Goal: Information Seeking & Learning: Learn about a topic

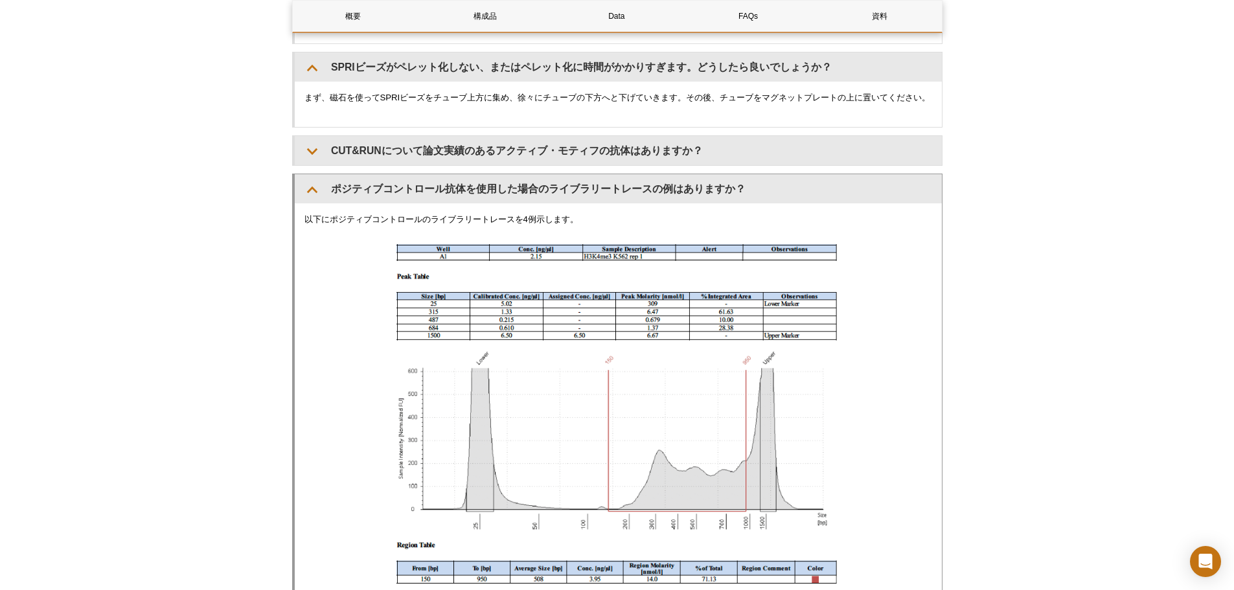
scroll to position [4277, 0]
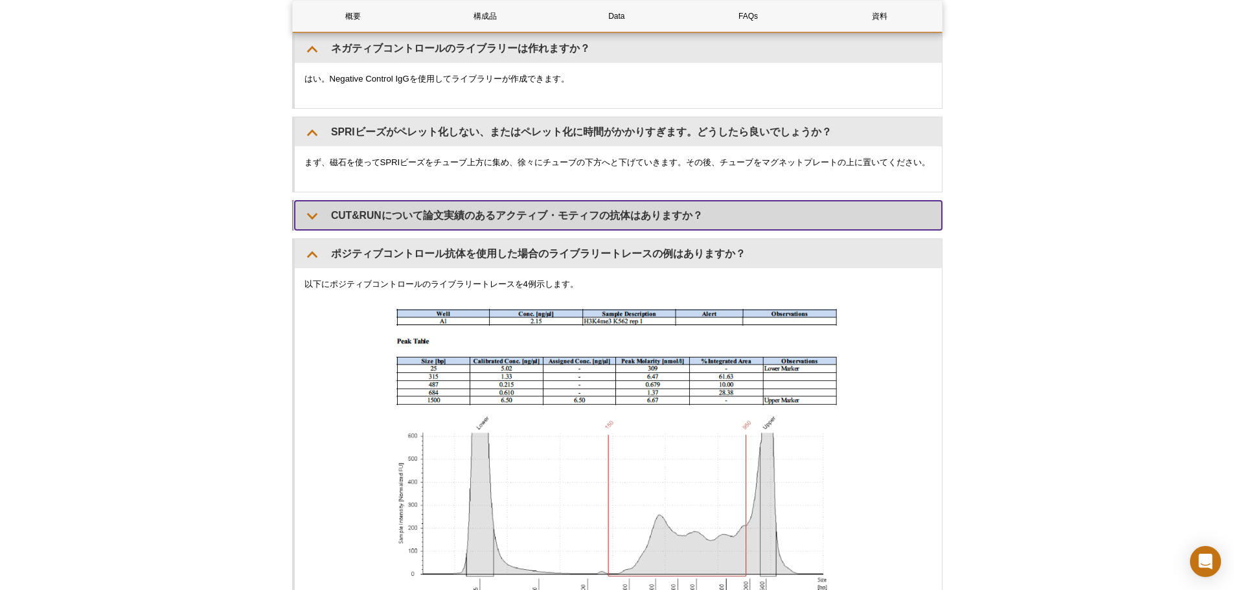
click at [333, 229] on summary "CUT&RUNについて論文実績のあるアクティブ・モティフの抗体はありますか？" at bounding box center [618, 215] width 647 height 29
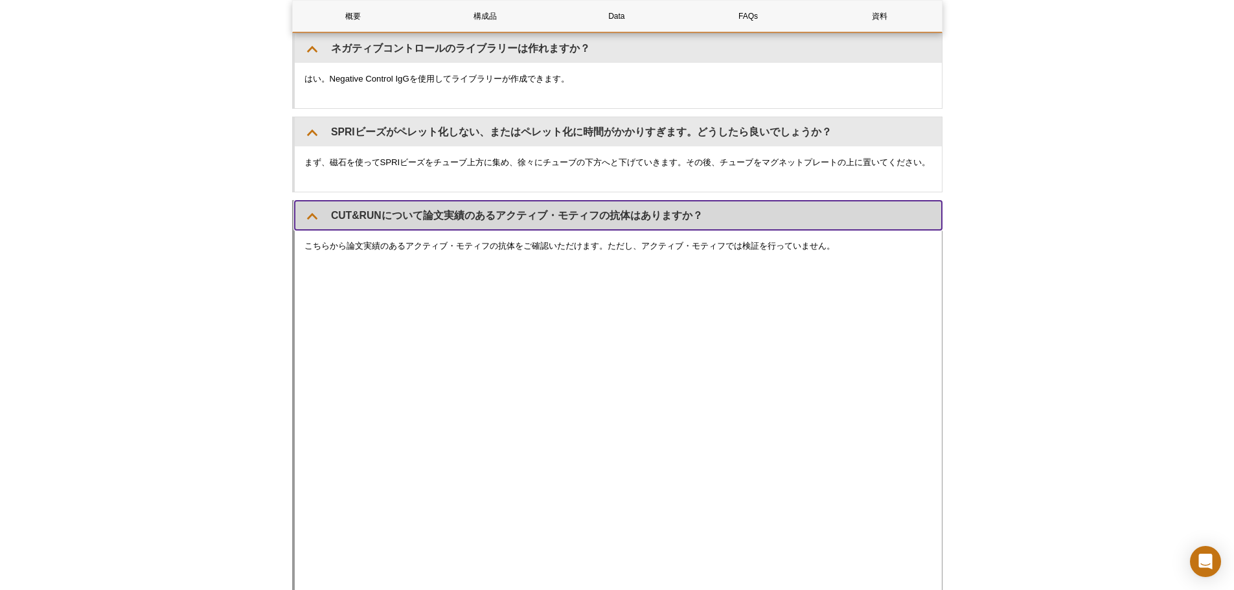
click at [312, 229] on summary "CUT&RUNについて論文実績のあるアクティブ・モティフの抗体はありますか？" at bounding box center [618, 215] width 647 height 29
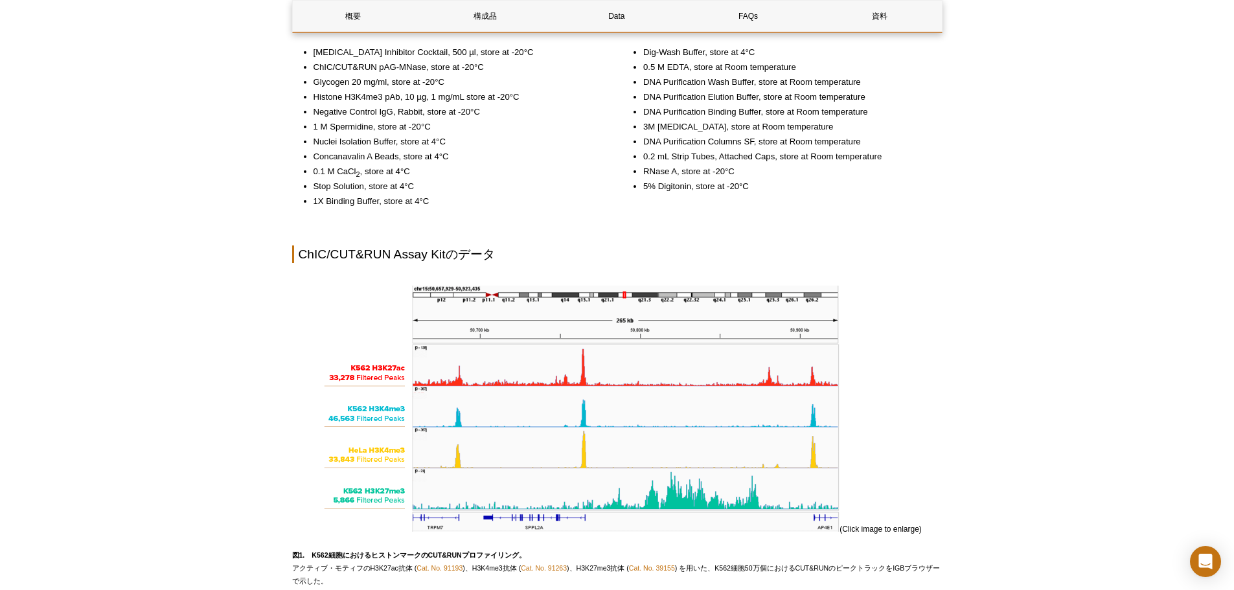
scroll to position [1361, 0]
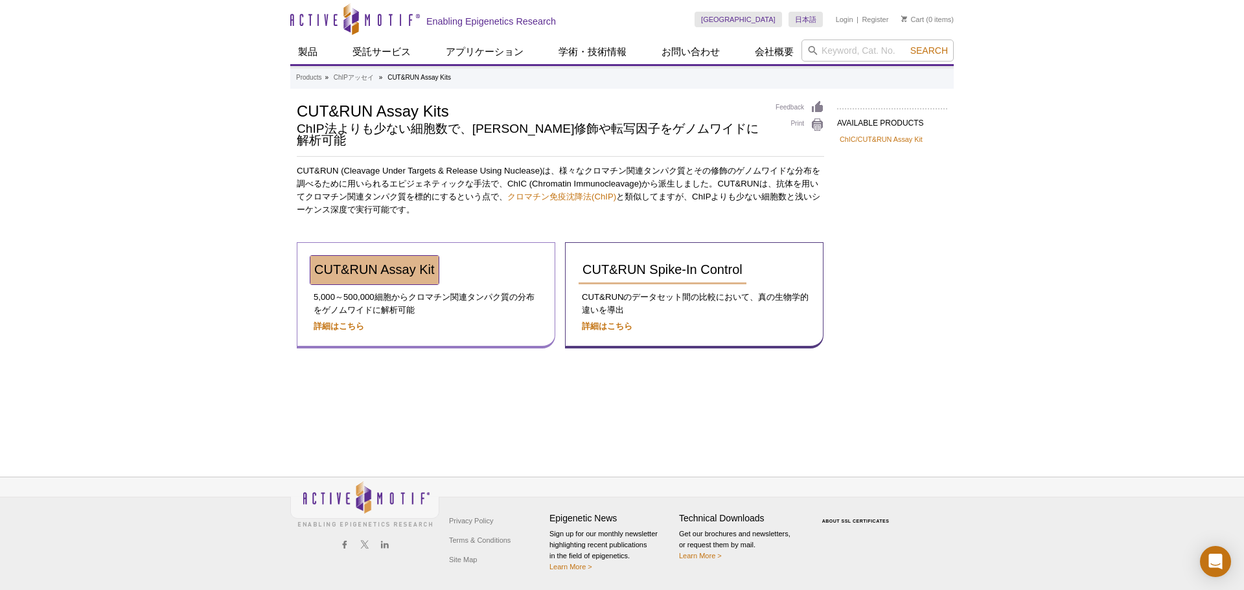
click at [410, 262] on span "CUT&RUN Assay Kit" at bounding box center [374, 269] width 121 height 14
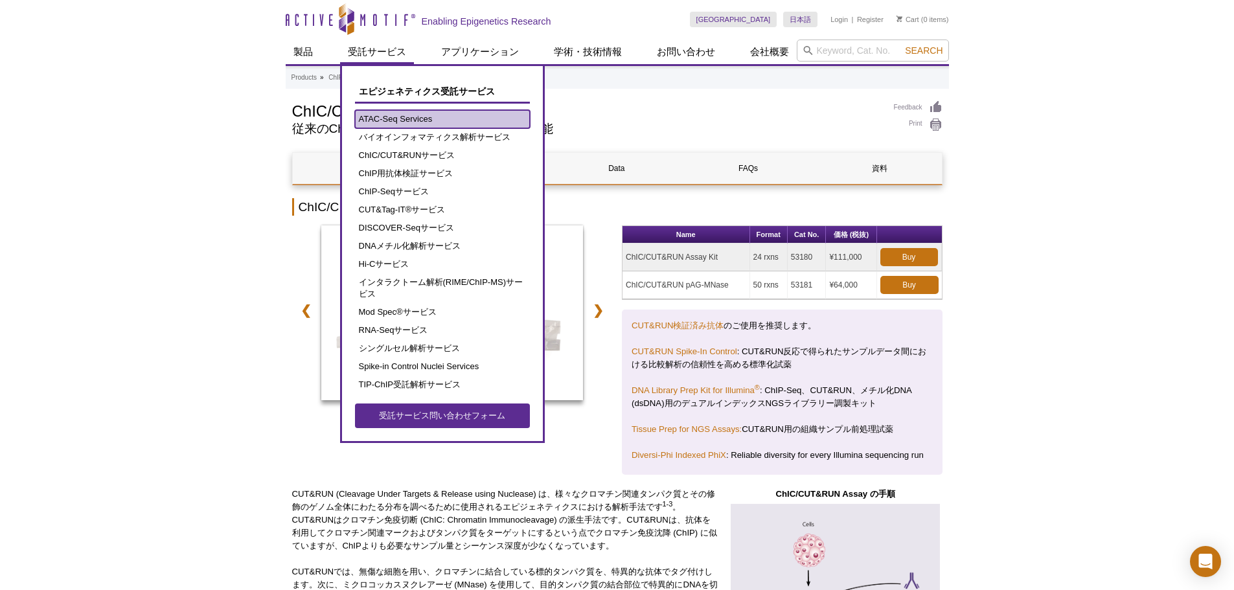
click at [400, 123] on link "ATAC-Seq Services" at bounding box center [442, 119] width 175 height 18
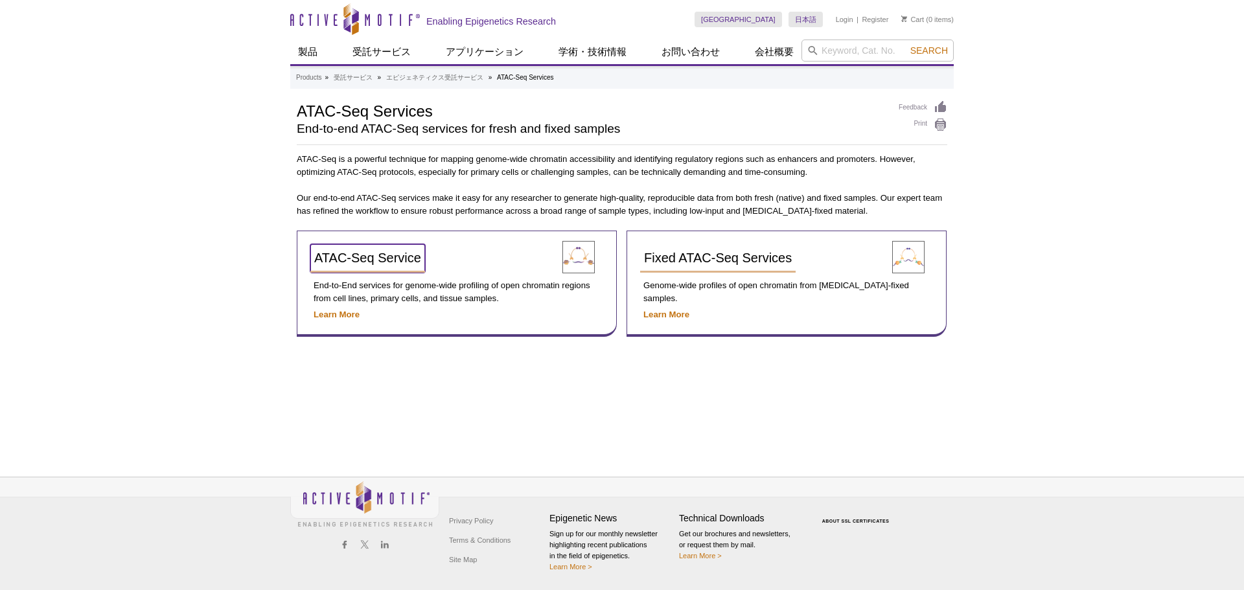
click at [349, 255] on span "ATAC-Seq Service" at bounding box center [367, 258] width 107 height 14
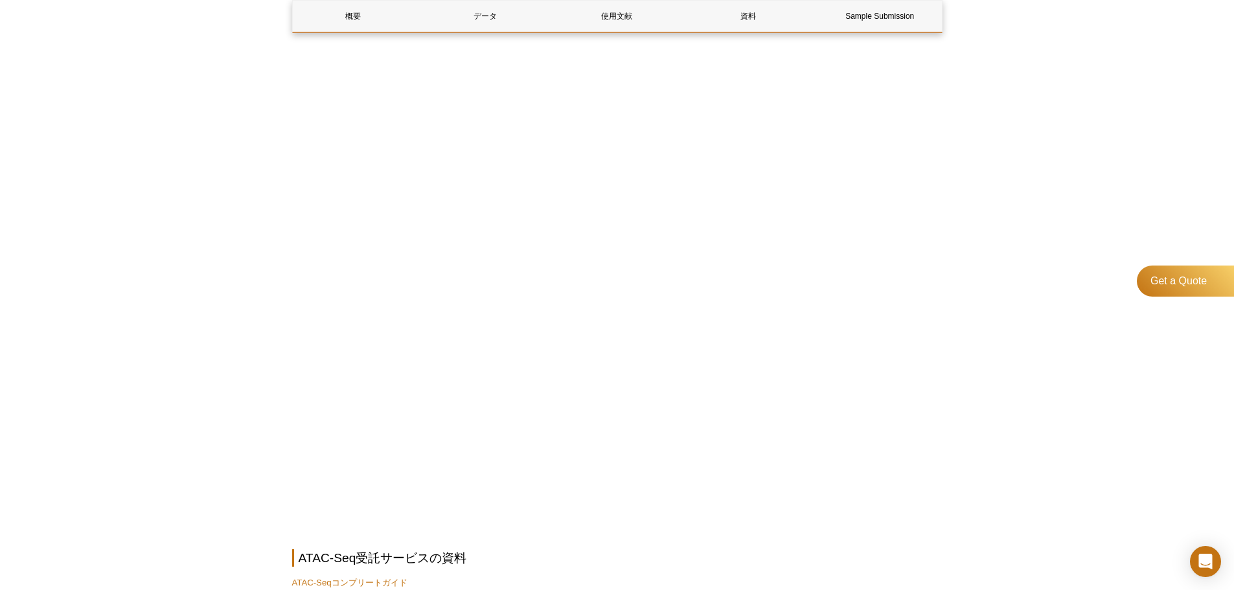
scroll to position [4082, 0]
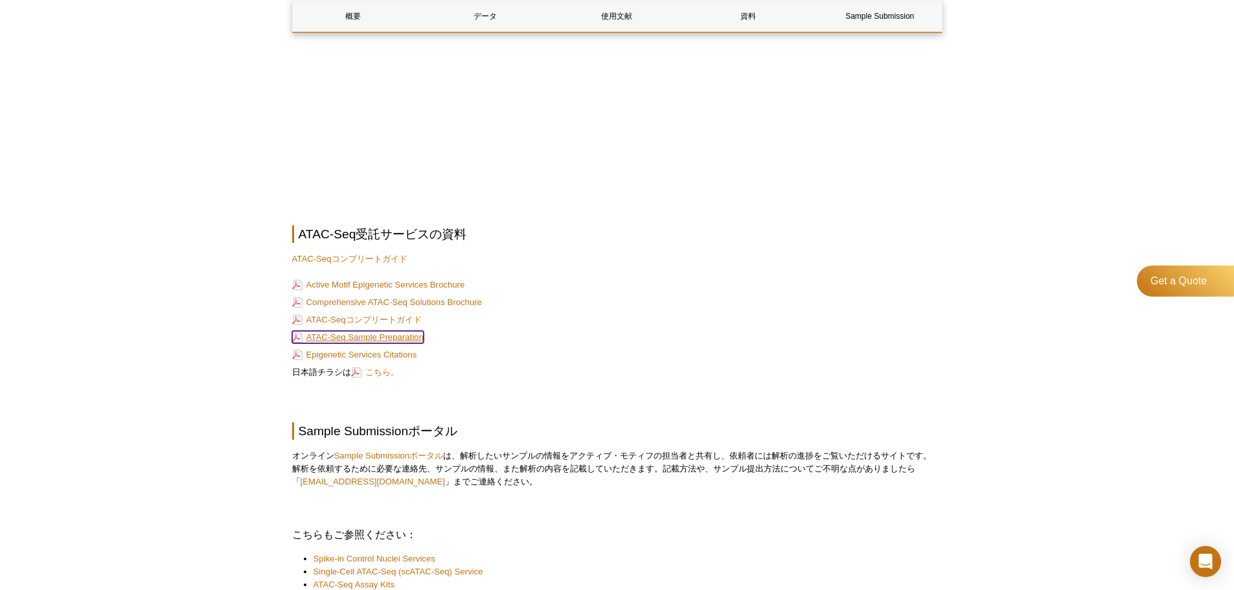
click at [360, 338] on link "ATAC-Seq Sample Preparation" at bounding box center [358, 337] width 132 height 12
